Goal: Task Accomplishment & Management: Use online tool/utility

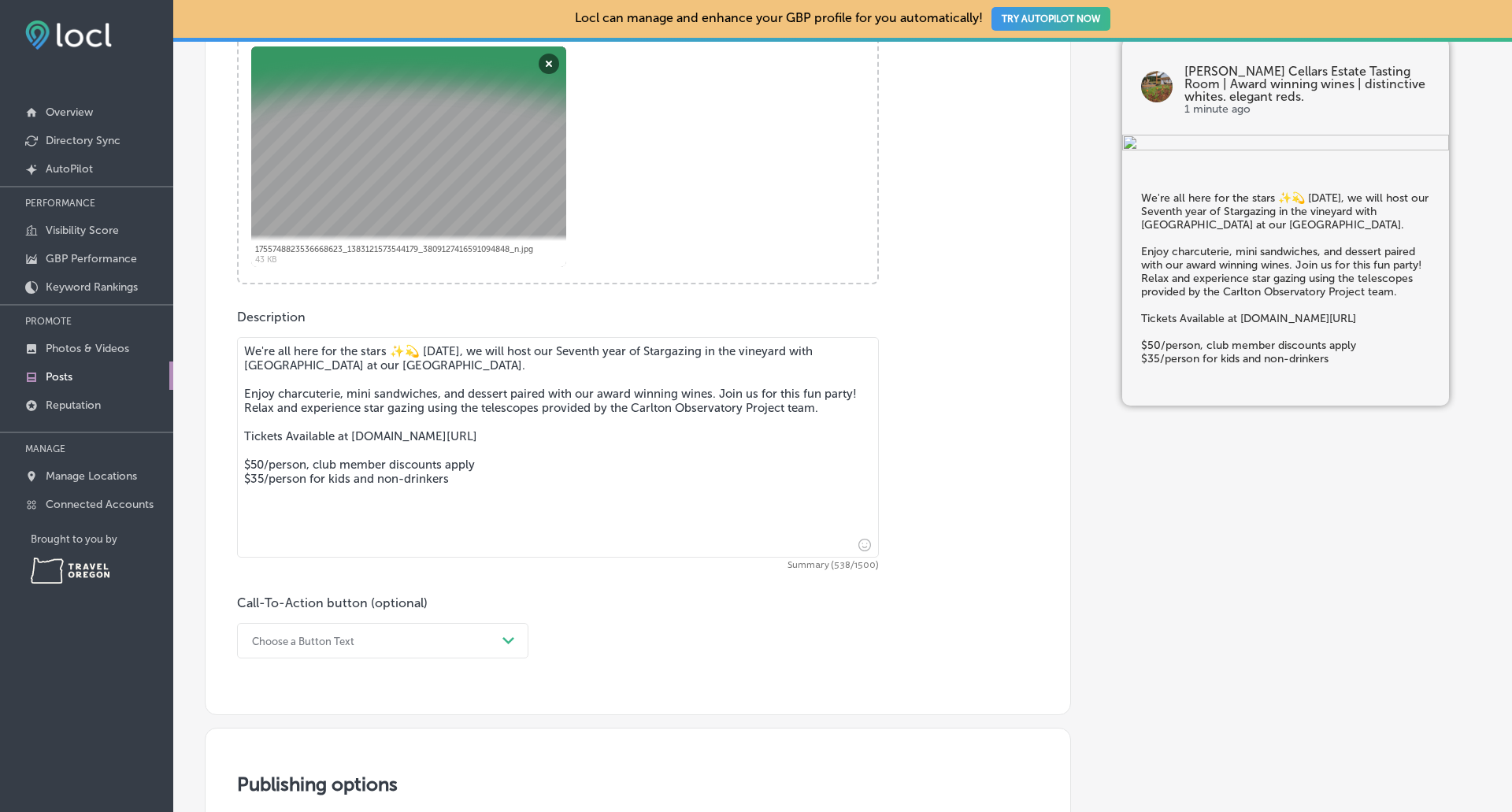
click at [300, 640] on div "Choose a Button Text Path Created with Sketch." at bounding box center [383, 641] width 291 height 36
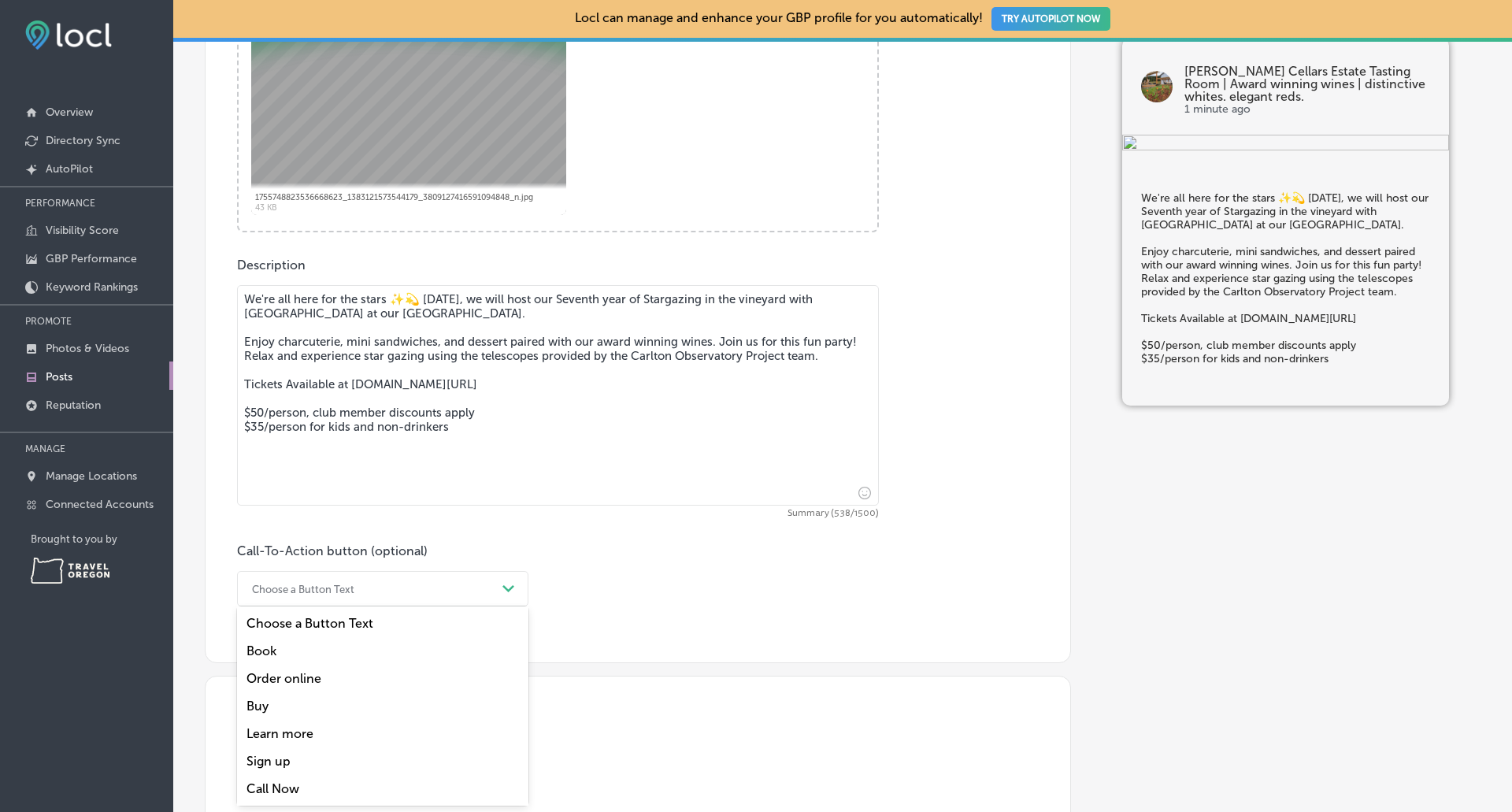
click at [303, 736] on div "Learn more" at bounding box center [383, 733] width 291 height 28
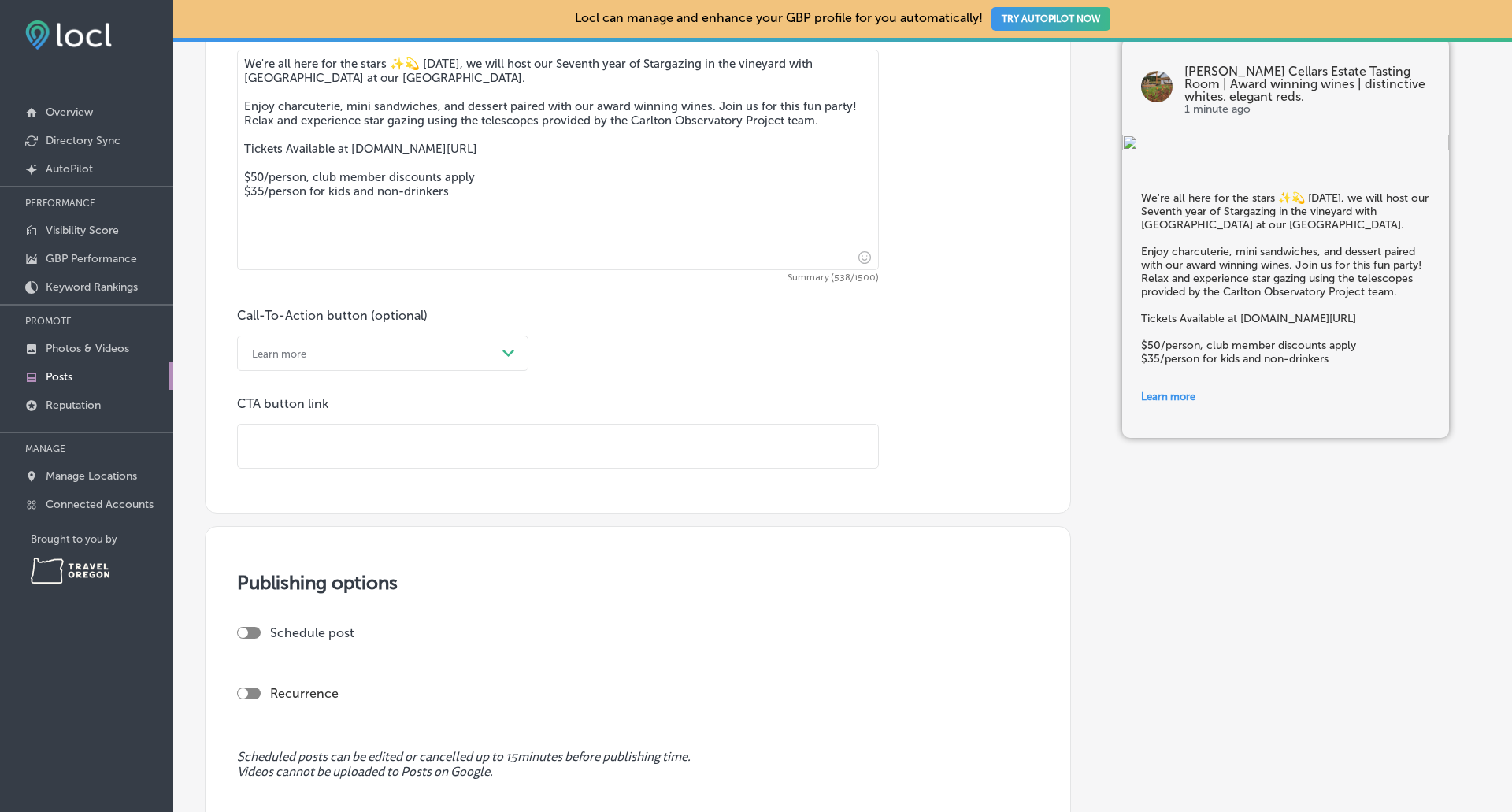
scroll to position [919, 0]
click at [330, 442] on input "text" at bounding box center [558, 445] width 641 height 44
type input "[URL][DOMAIN_NAME]"
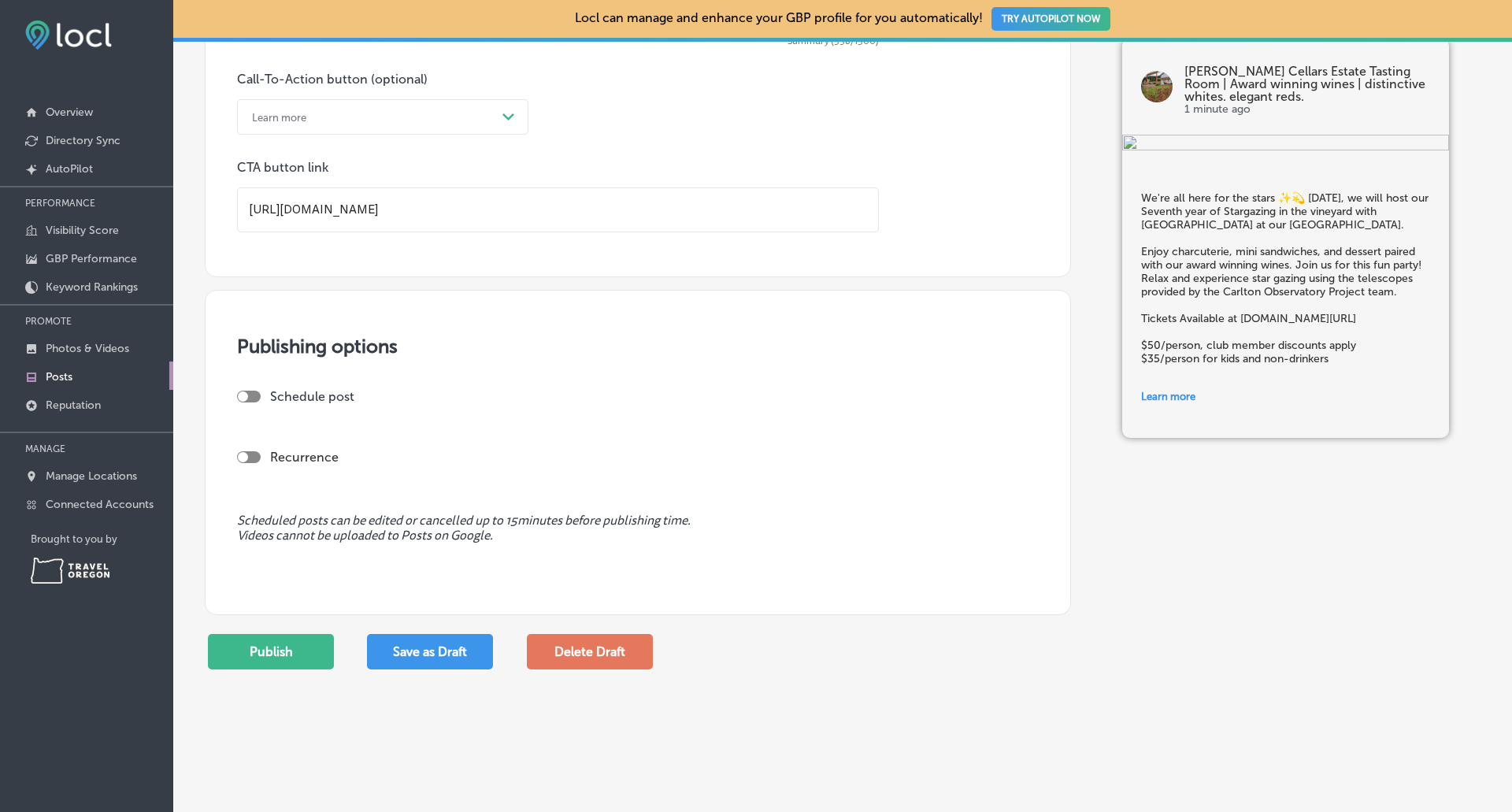
scroll to position [1155, 0]
click at [275, 399] on label "Schedule post" at bounding box center [312, 395] width 84 height 15
click at [253, 456] on div at bounding box center [249, 456] width 24 height 12
checkbox input "true"
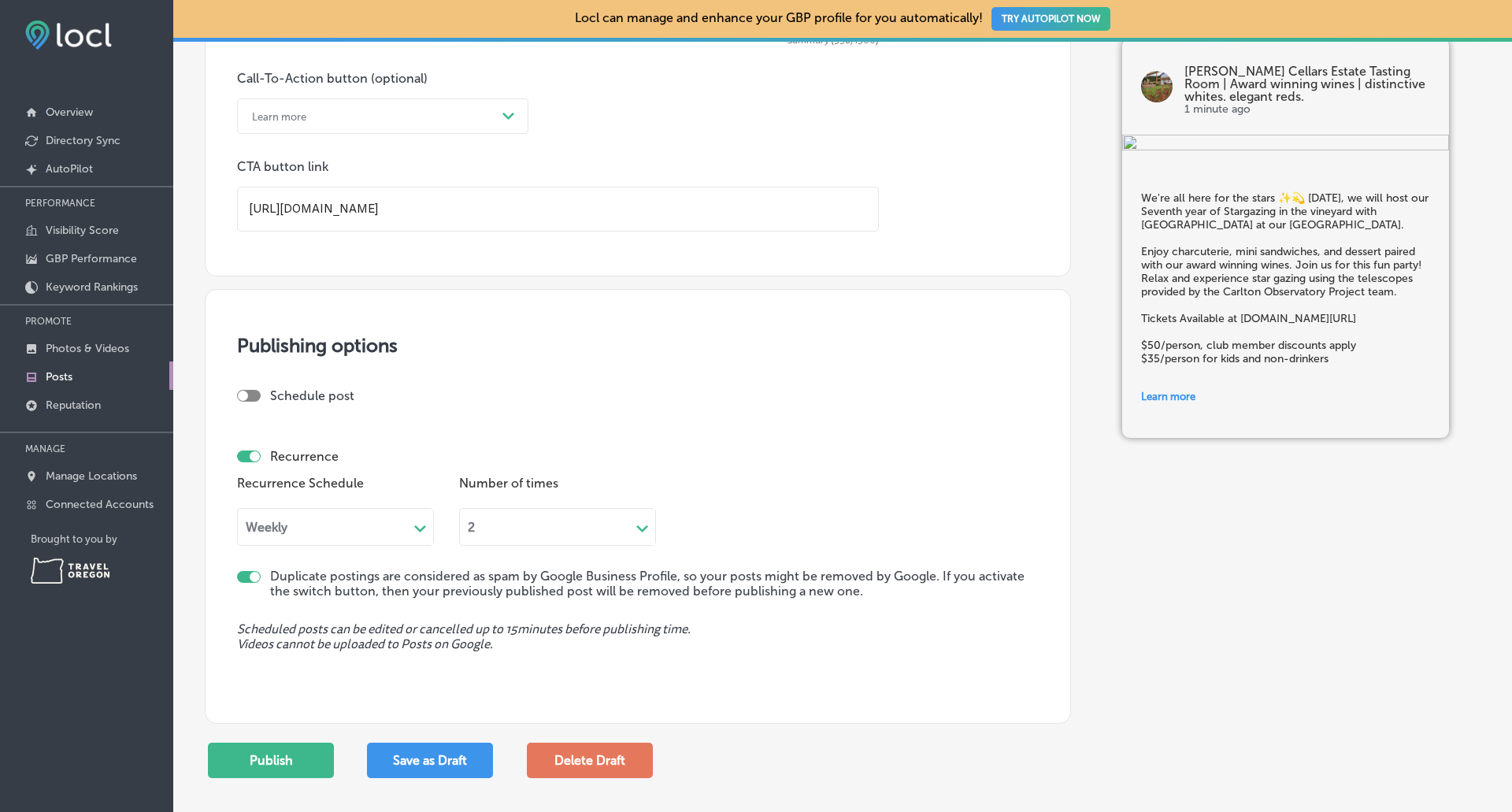
scroll to position [1233, 0]
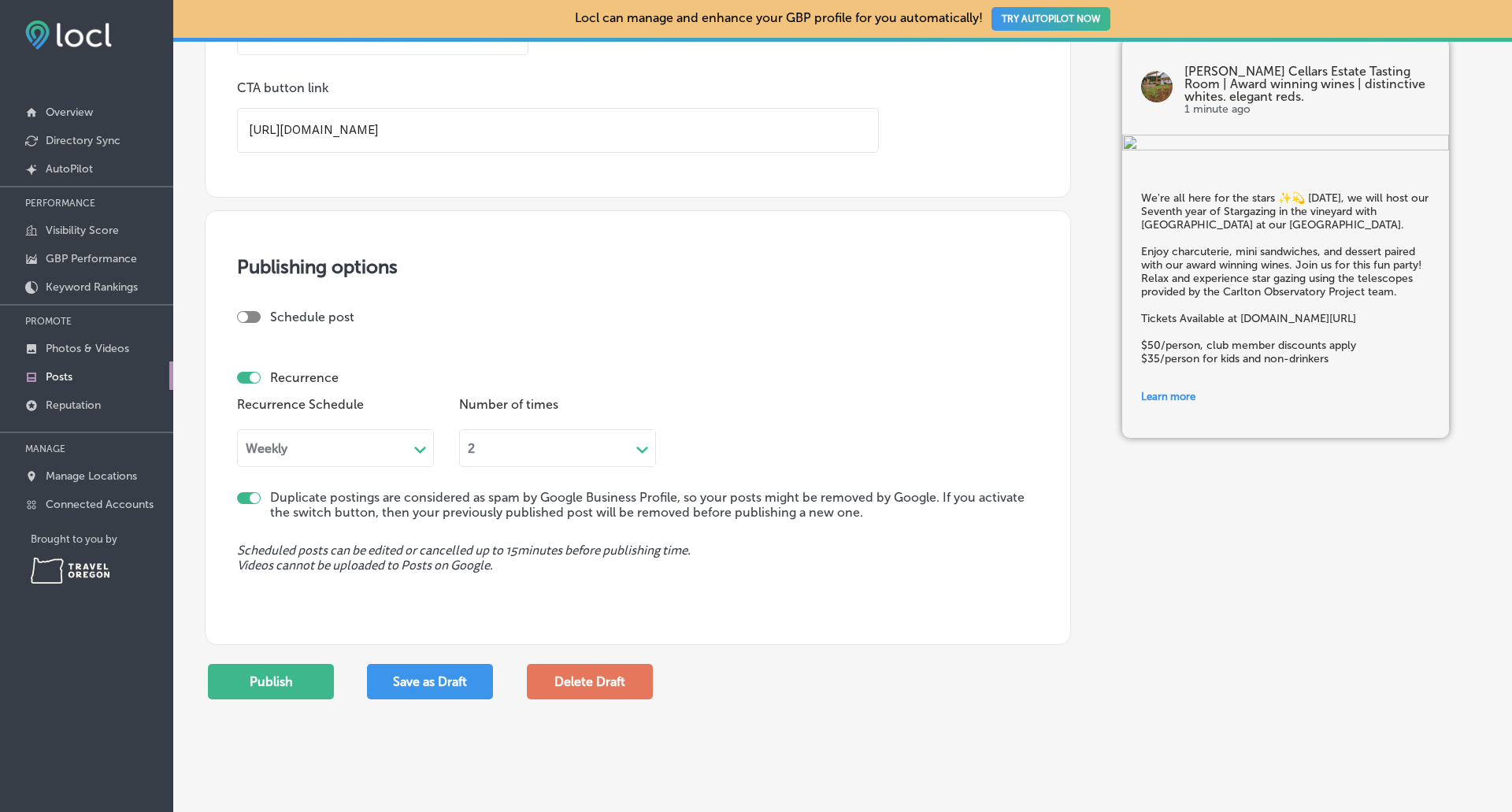
click at [309, 453] on div "Weekly" at bounding box center [322, 448] width 170 height 18
click at [298, 541] on div "Custom" at bounding box center [336, 538] width 197 height 28
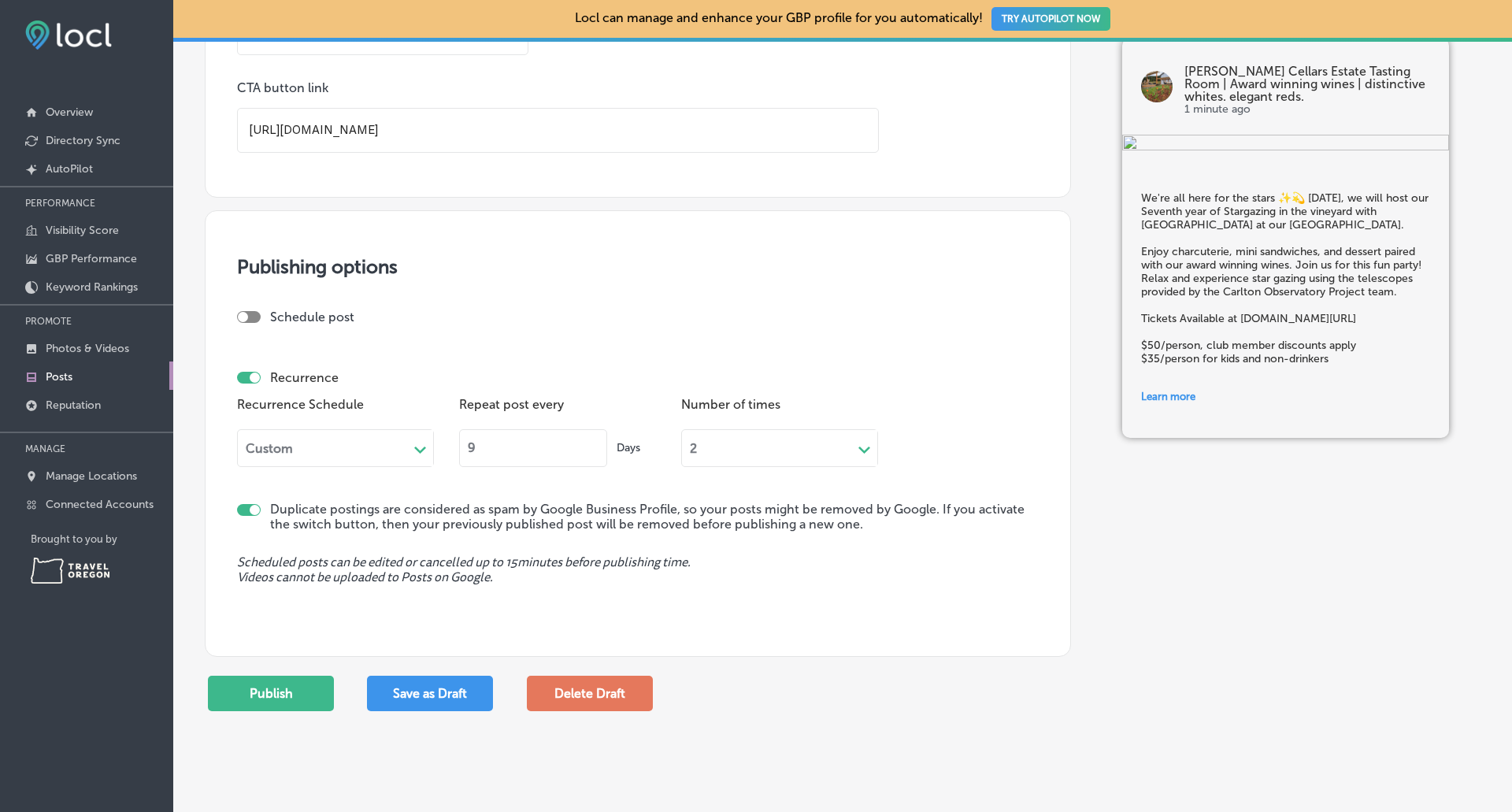
click at [594, 453] on input "9" at bounding box center [533, 448] width 148 height 38
click at [594, 453] on input "8" at bounding box center [533, 448] width 148 height 38
click at [594, 453] on input "7" at bounding box center [533, 448] width 148 height 38
click at [594, 453] on input "6" at bounding box center [533, 448] width 148 height 38
click at [594, 453] on input "5" at bounding box center [533, 448] width 148 height 38
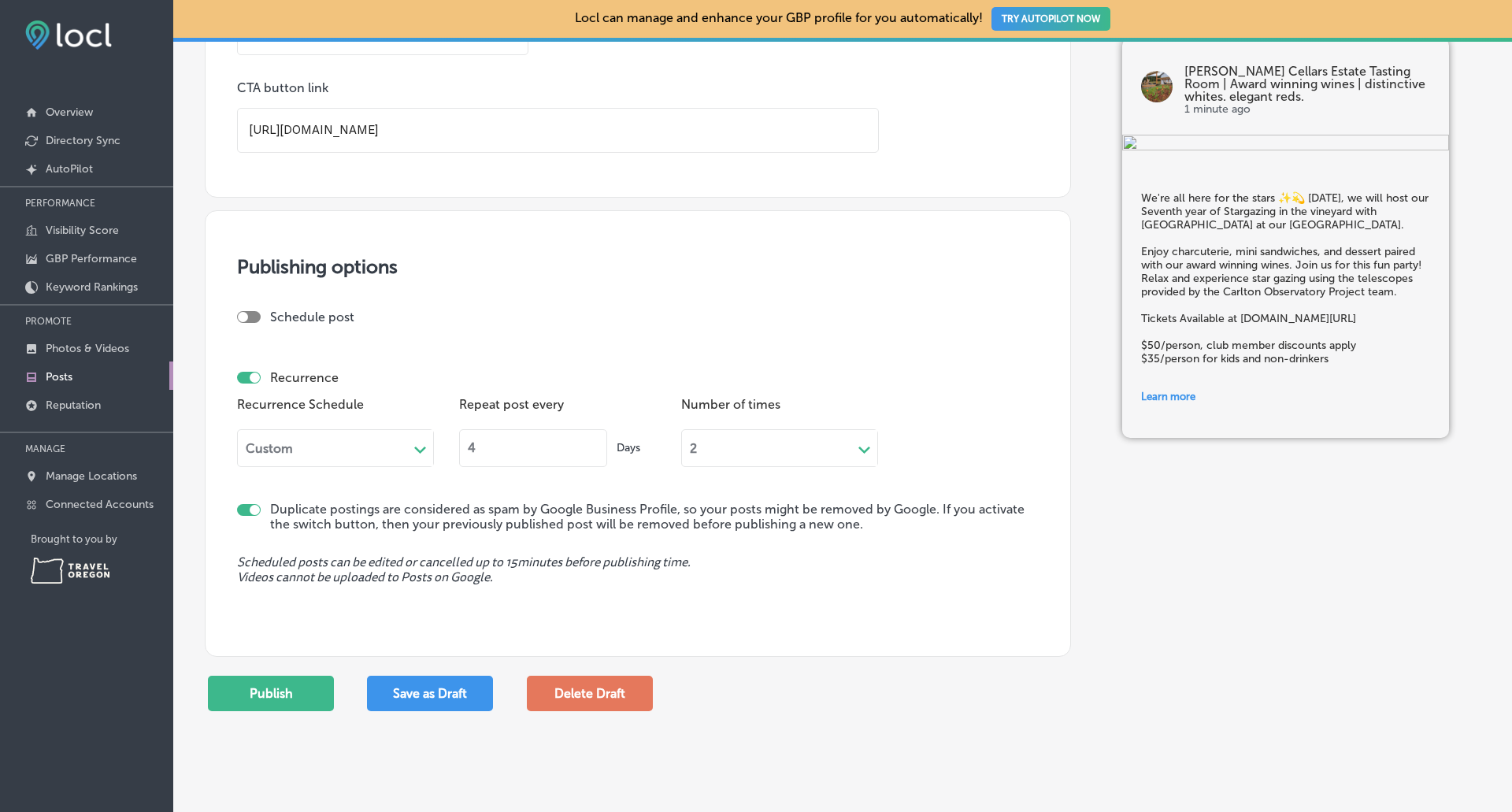
type input "4"
click at [594, 453] on input "4" at bounding box center [533, 448] width 148 height 38
click at [862, 451] on icon "Path Created with Sketch." at bounding box center [863, 450] width 12 height 7
click at [697, 537] on div "4" at bounding box center [780, 538] width 197 height 28
click at [275, 691] on button "Publish" at bounding box center [271, 694] width 126 height 36
